Goal: Task Accomplishment & Management: Manage account settings

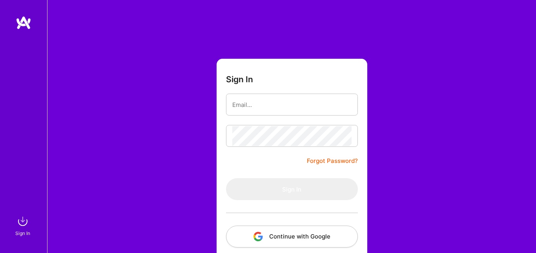
click at [272, 103] on input "email" at bounding box center [291, 105] width 119 height 20
type input "[EMAIL_ADDRESS][DOMAIN_NAME]"
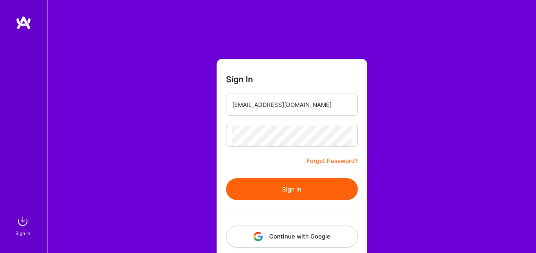
click at [321, 193] on button "Sign In" at bounding box center [292, 189] width 132 height 22
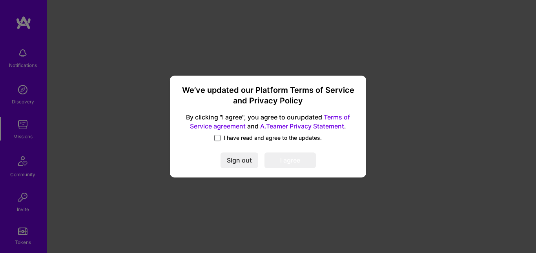
click at [219, 136] on span at bounding box center [217, 138] width 6 height 6
click at [0, 0] on input "I have read and agree to the updates." at bounding box center [0, 0] width 0 height 0
click at [290, 158] on button "I agree" at bounding box center [289, 161] width 51 height 16
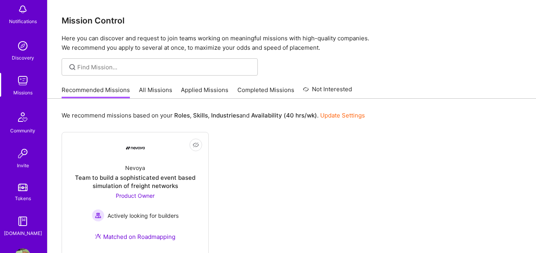
scroll to position [71, 0]
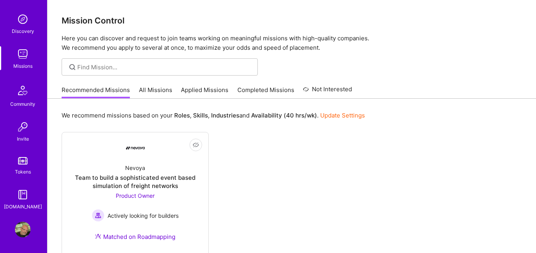
click at [23, 231] on img at bounding box center [23, 230] width 16 height 16
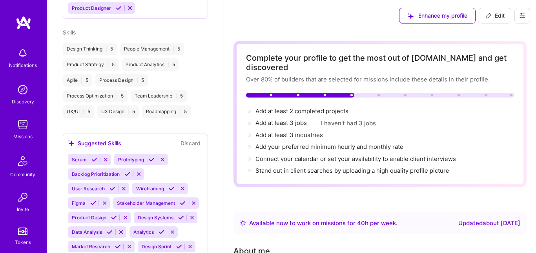
scroll to position [383, 0]
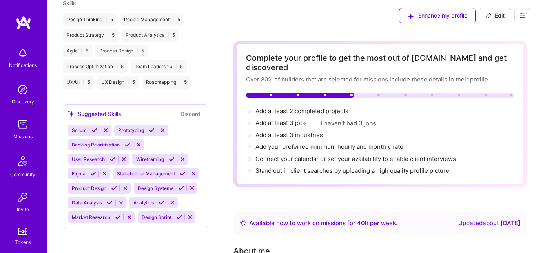
click at [124, 142] on icon at bounding box center [127, 145] width 6 height 6
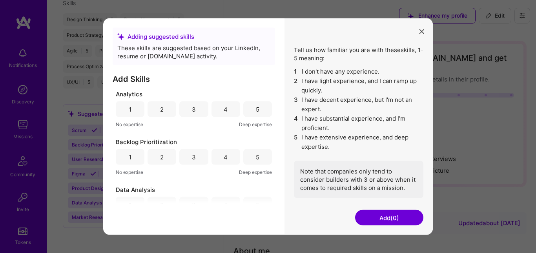
drag, startPoint x: 250, startPoint y: 153, endPoint x: 247, endPoint y: 156, distance: 4.5
click at [250, 153] on div "5" at bounding box center [257, 157] width 29 height 16
click at [256, 110] on div "5" at bounding box center [258, 109] width 4 height 8
drag, startPoint x: 382, startPoint y: 222, endPoint x: 370, endPoint y: 219, distance: 12.6
click at [382, 222] on button "Add (2)" at bounding box center [389, 218] width 68 height 16
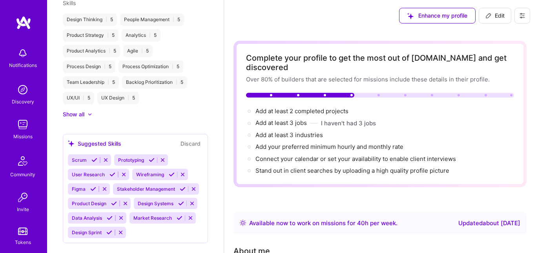
scroll to position [398, 0]
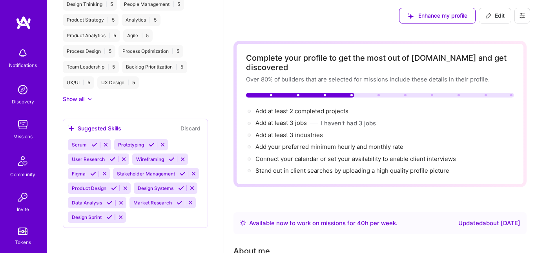
click at [181, 173] on icon at bounding box center [183, 174] width 6 height 6
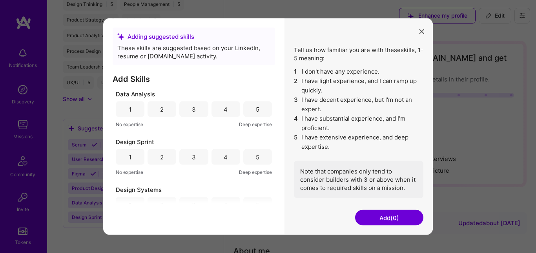
click at [256, 106] on div "5" at bounding box center [258, 109] width 4 height 8
click at [256, 155] on div "5" at bounding box center [258, 157] width 4 height 8
drag, startPoint x: 402, startPoint y: 213, endPoint x: 398, endPoint y: 213, distance: 4.3
click at [402, 213] on button "Add (2)" at bounding box center [389, 218] width 68 height 16
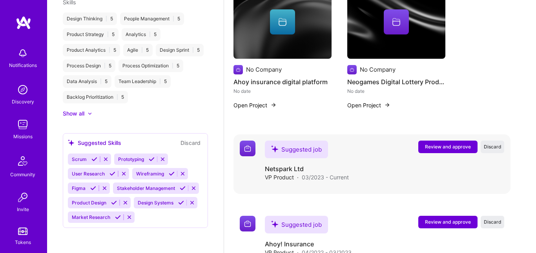
scroll to position [442, 0]
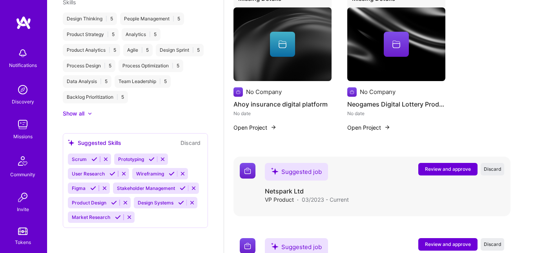
click at [460, 168] on span "Review and approve" at bounding box center [448, 169] width 46 height 7
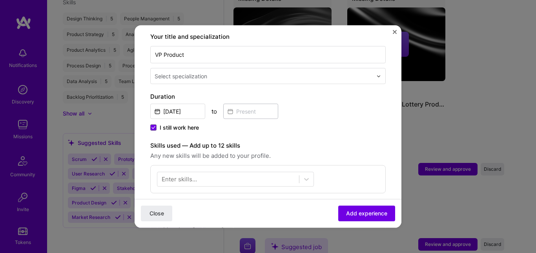
scroll to position [171, 0]
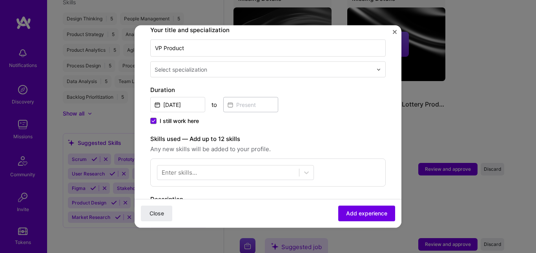
click at [396, 33] on img "Close" at bounding box center [394, 32] width 4 height 4
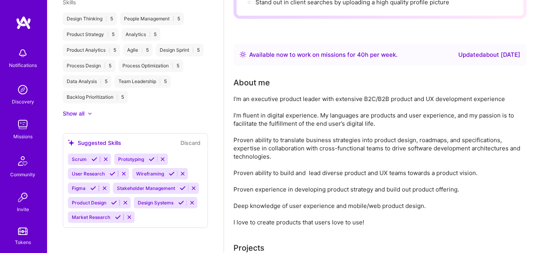
scroll to position [0, 0]
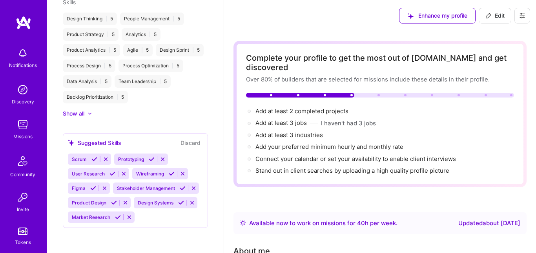
click at [22, 24] on img at bounding box center [24, 23] width 16 height 14
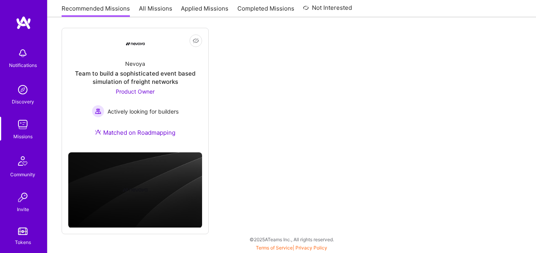
scroll to position [71, 0]
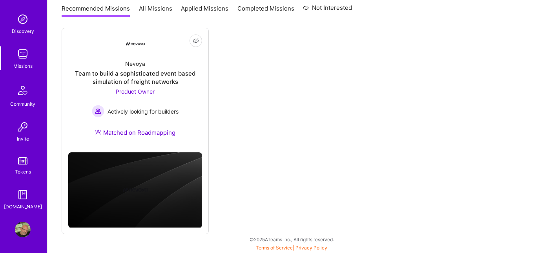
click at [24, 233] on img at bounding box center [23, 230] width 16 height 16
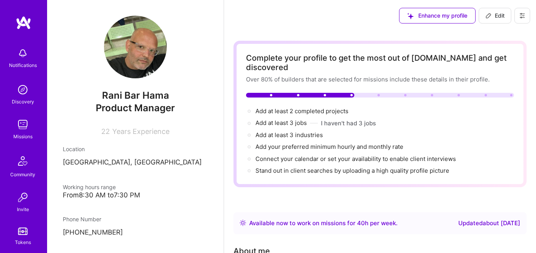
click at [134, 43] on img at bounding box center [135, 47] width 63 height 63
